Goal: Task Accomplishment & Management: Manage account settings

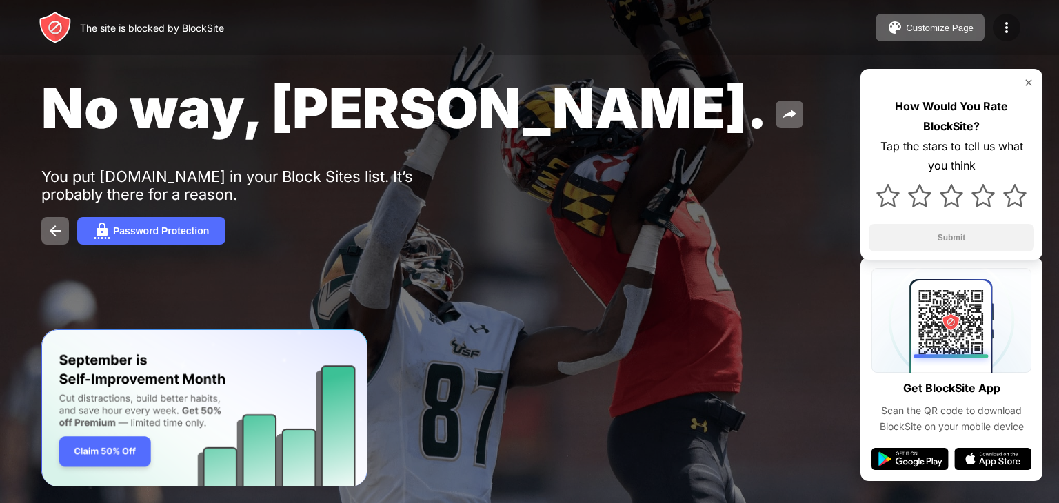
click at [1017, 21] on div at bounding box center [1006, 28] width 28 height 28
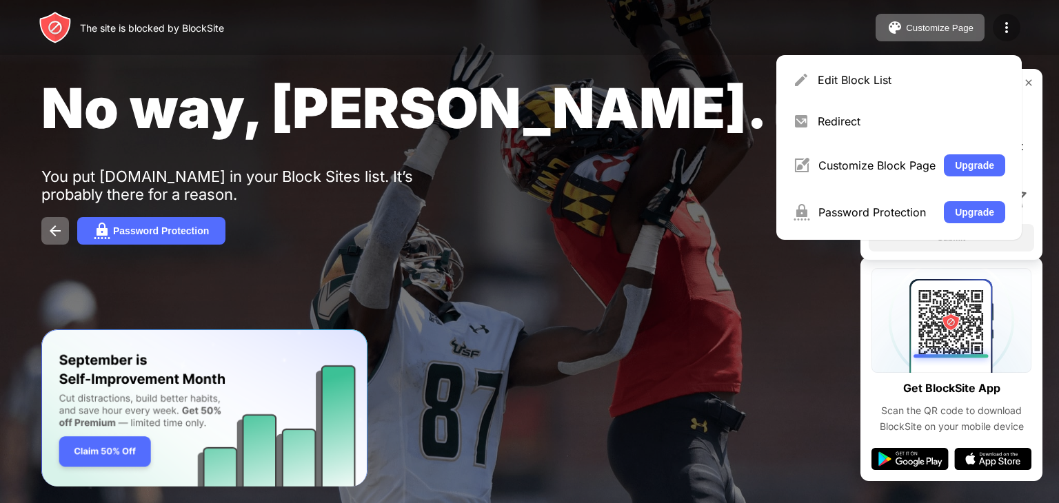
click at [1010, 23] on img at bounding box center [1006, 27] width 17 height 17
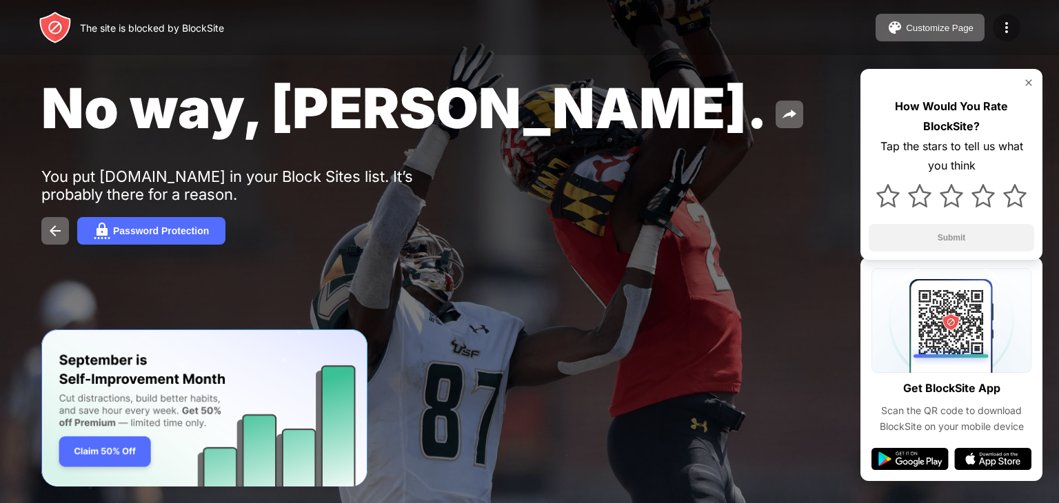
click at [1010, 23] on img at bounding box center [1006, 27] width 17 height 17
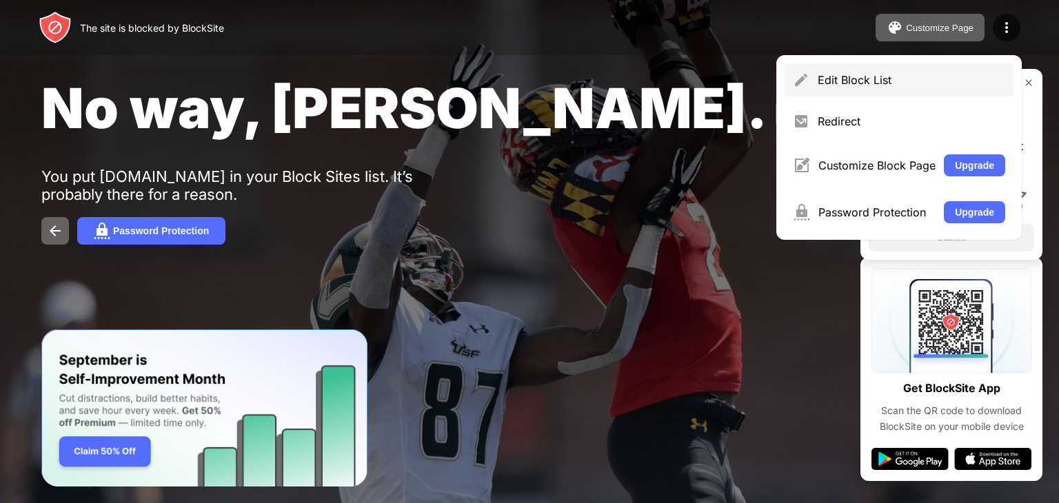
click at [831, 84] on div "Edit Block List" at bounding box center [910, 80] width 187 height 14
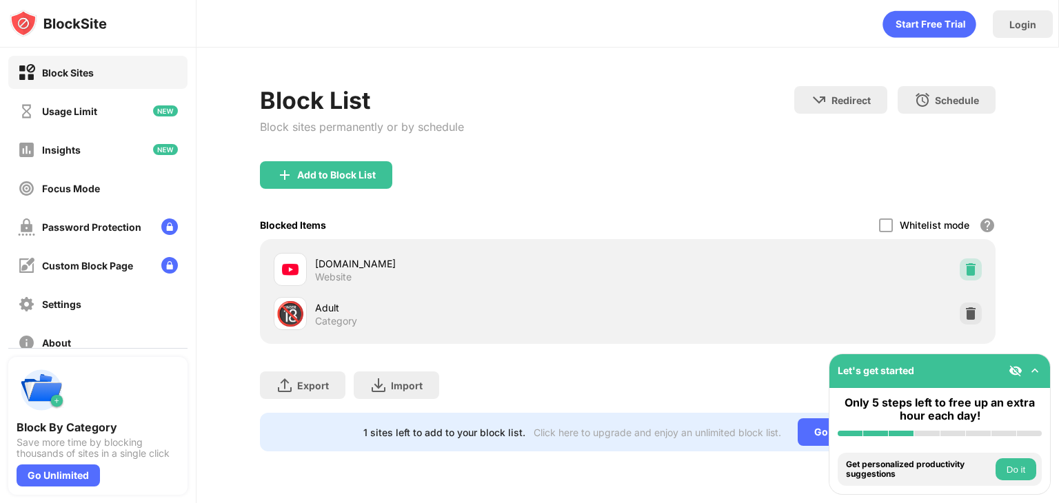
click at [970, 265] on img at bounding box center [970, 270] width 14 height 14
